Goal: Task Accomplishment & Management: Manage account settings

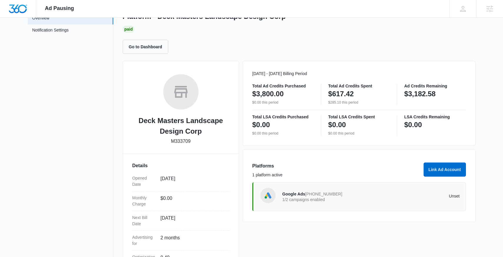
scroll to position [45, 0]
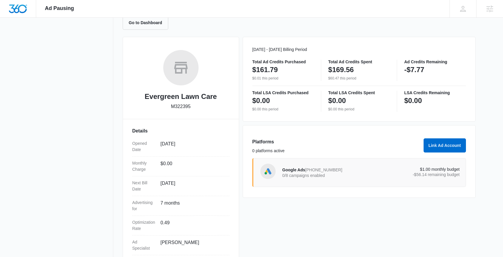
scroll to position [64, 0]
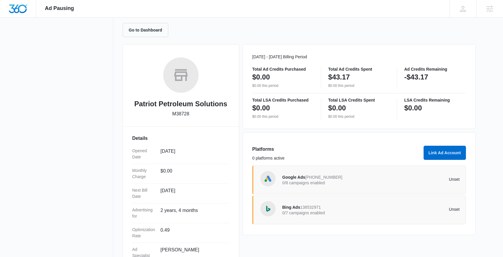
scroll to position [97, 0]
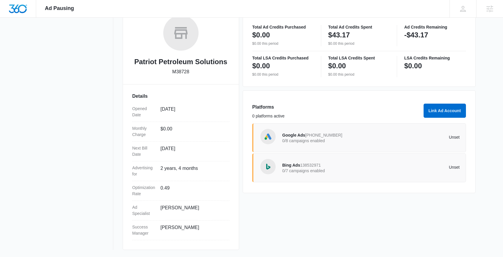
click at [382, 134] on div "Google Ads 707-376-6193 0/8 campaigns enabled Unset" at bounding box center [370, 137] width 177 height 16
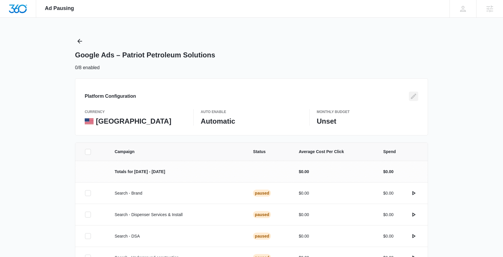
click at [412, 95] on icon "Edit" at bounding box center [413, 96] width 7 height 7
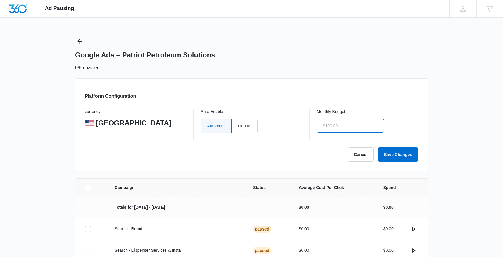
click at [331, 125] on input "text" at bounding box center [350, 125] width 67 height 14
type input "$1.00"
click at [254, 123] on label "Manual" at bounding box center [245, 125] width 26 height 15
click at [238, 126] on input "Manual" at bounding box center [238, 126] width 0 height 0
radio input "true"
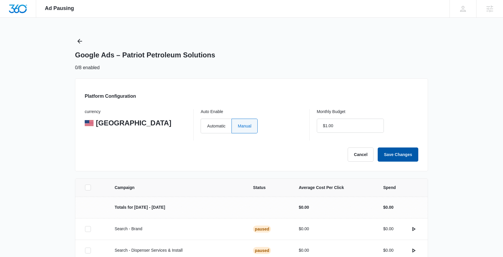
click at [397, 154] on button "Save Changes" at bounding box center [397, 154] width 41 height 14
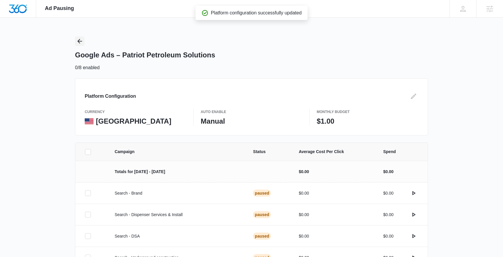
click at [76, 41] on button "Back" at bounding box center [79, 40] width 9 height 9
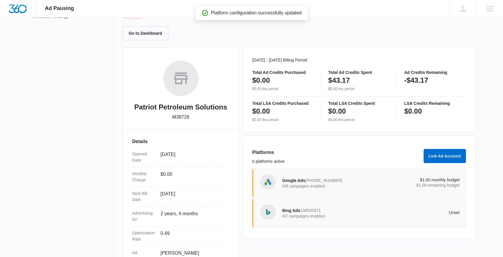
scroll to position [62, 0]
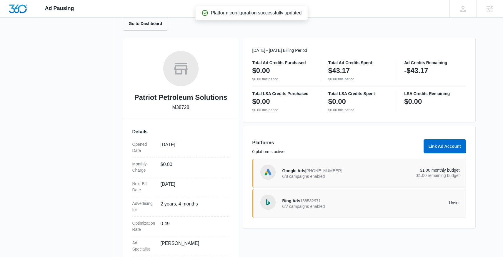
click at [330, 203] on div "Bing Ads 138532971 0/7 campaigns enabled" at bounding box center [326, 203] width 89 height 12
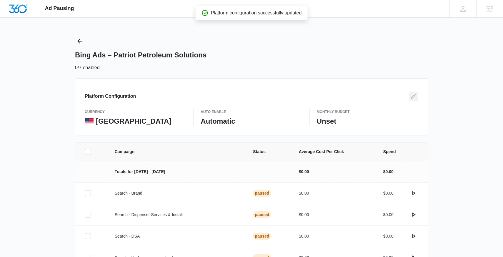
click at [410, 95] on icon "Edit" at bounding box center [413, 96] width 7 height 7
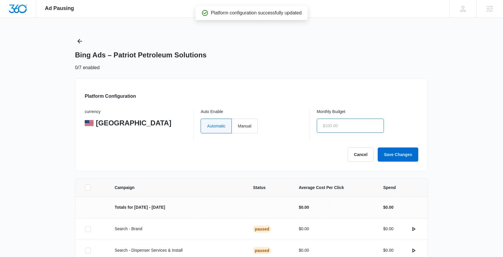
click at [341, 124] on input "text" at bounding box center [350, 125] width 67 height 14
type input "$1.00"
click at [244, 123] on label "Manual" at bounding box center [245, 125] width 26 height 15
click at [238, 126] on input "Manual" at bounding box center [238, 126] width 0 height 0
radio input "true"
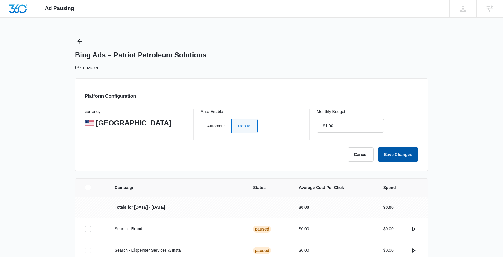
click at [387, 157] on button "Save Changes" at bounding box center [397, 154] width 41 height 14
